Goal: Task Accomplishment & Management: Use online tool/utility

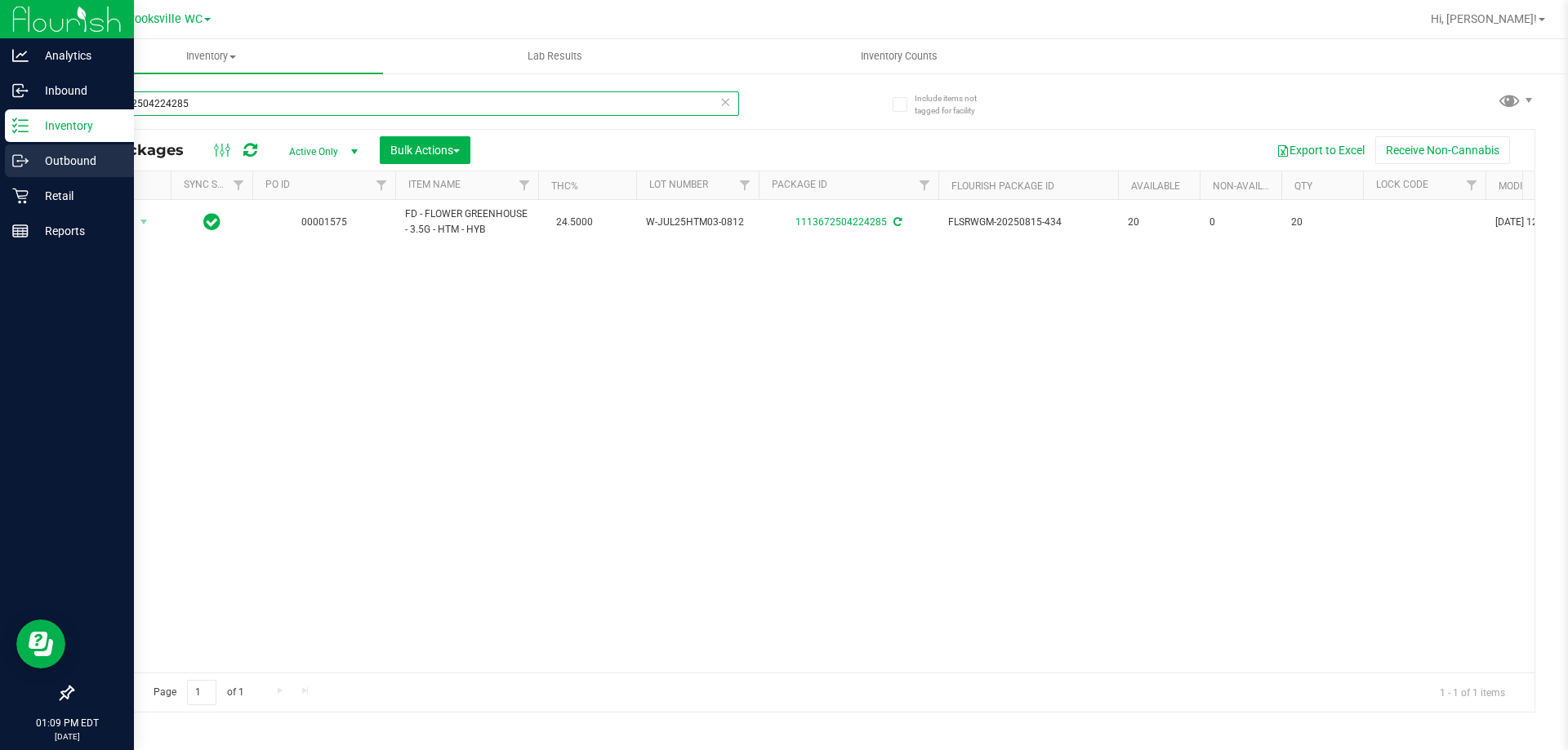
drag, startPoint x: 195, startPoint y: 106, endPoint x: 0, endPoint y: 146, distance: 199.1
click at [0, 143] on div "Analytics Inbound Inventory Outbound Retail Reports 01:09 PM EDT [DATE] 09/21 B…" at bounding box center [784, 375] width 1568 height 750
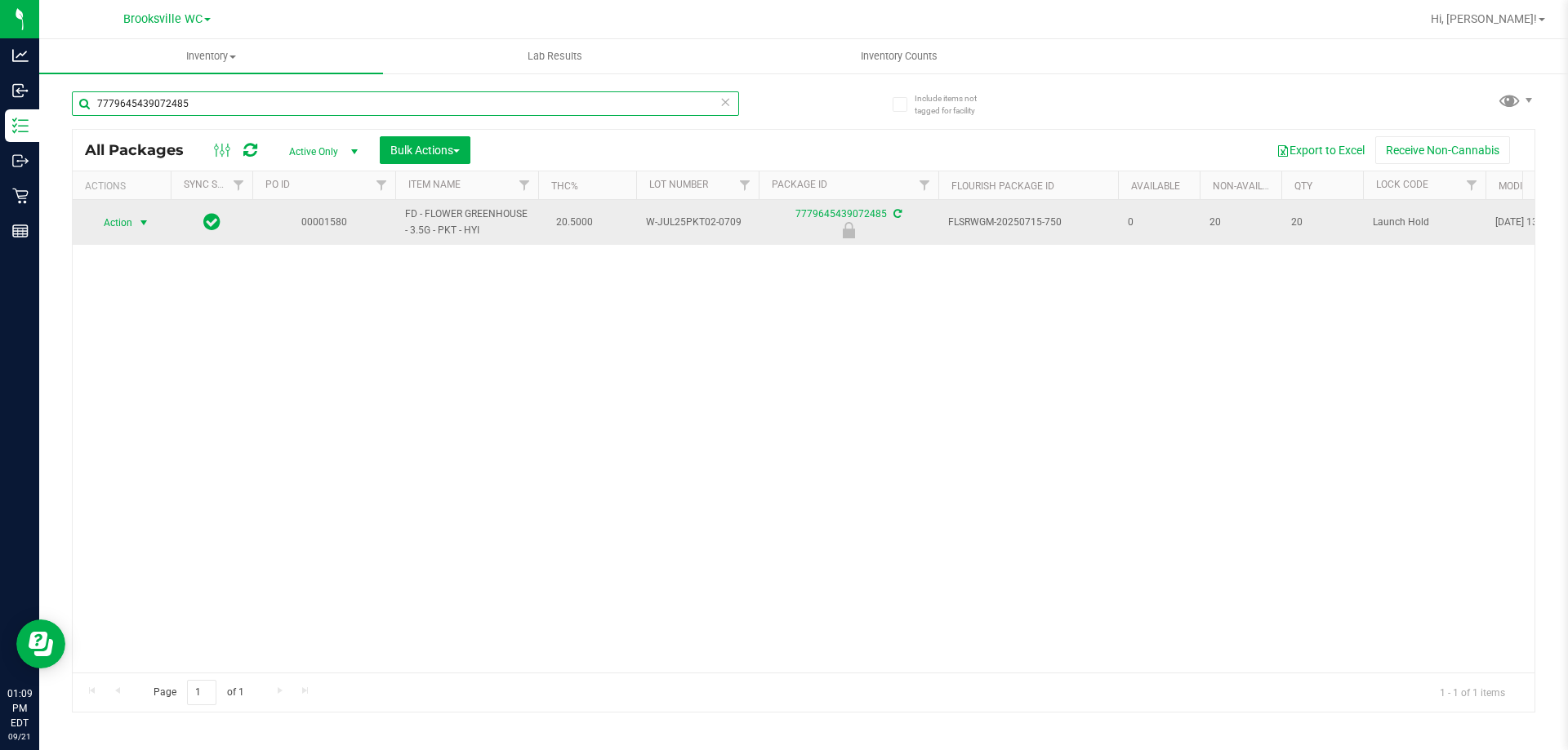
type input "7779645439072485"
click at [116, 222] on span "Action" at bounding box center [111, 223] width 44 height 23
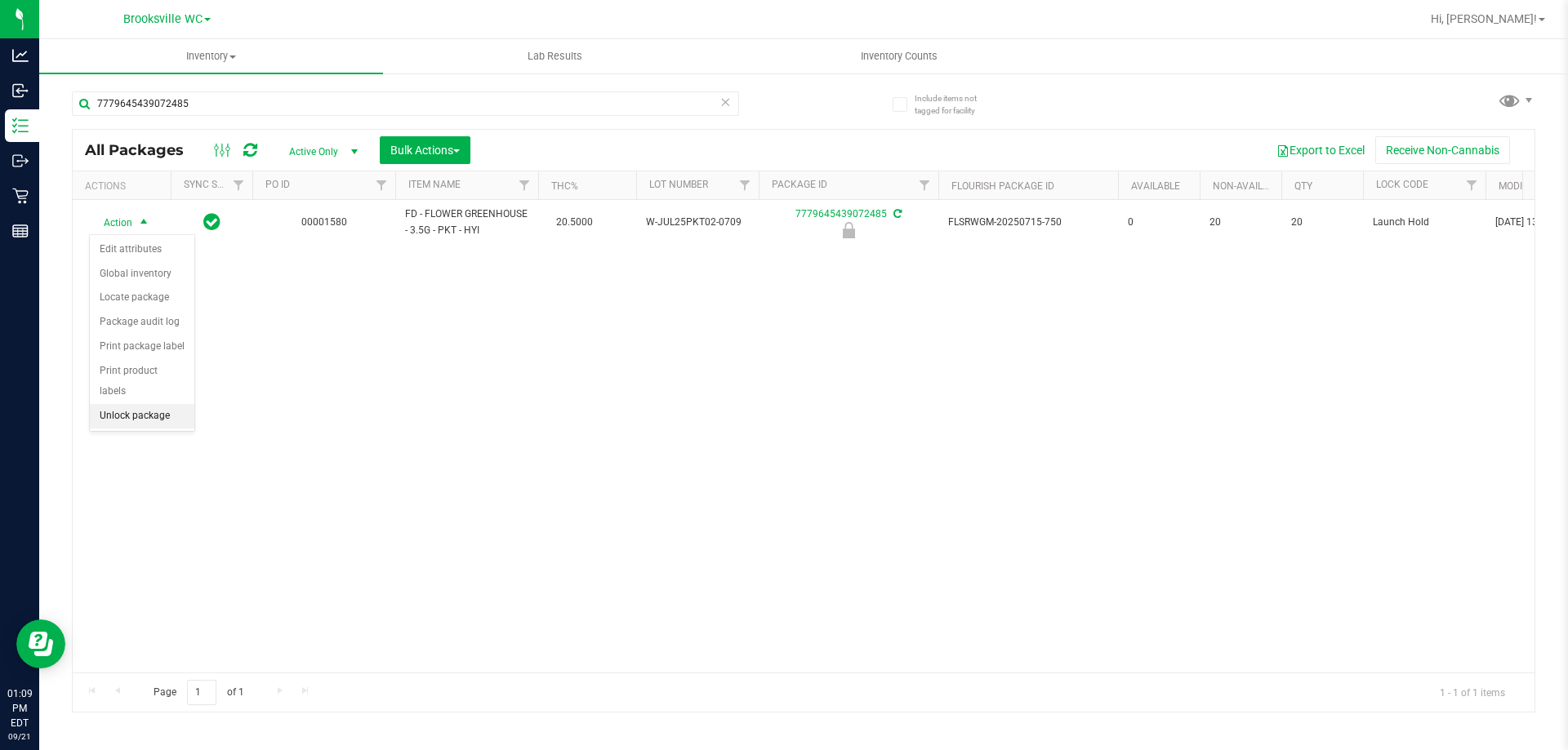
click at [149, 404] on li "Unlock package" at bounding box center [142, 416] width 105 height 24
click at [722, 99] on icon at bounding box center [725, 101] width 12 height 20
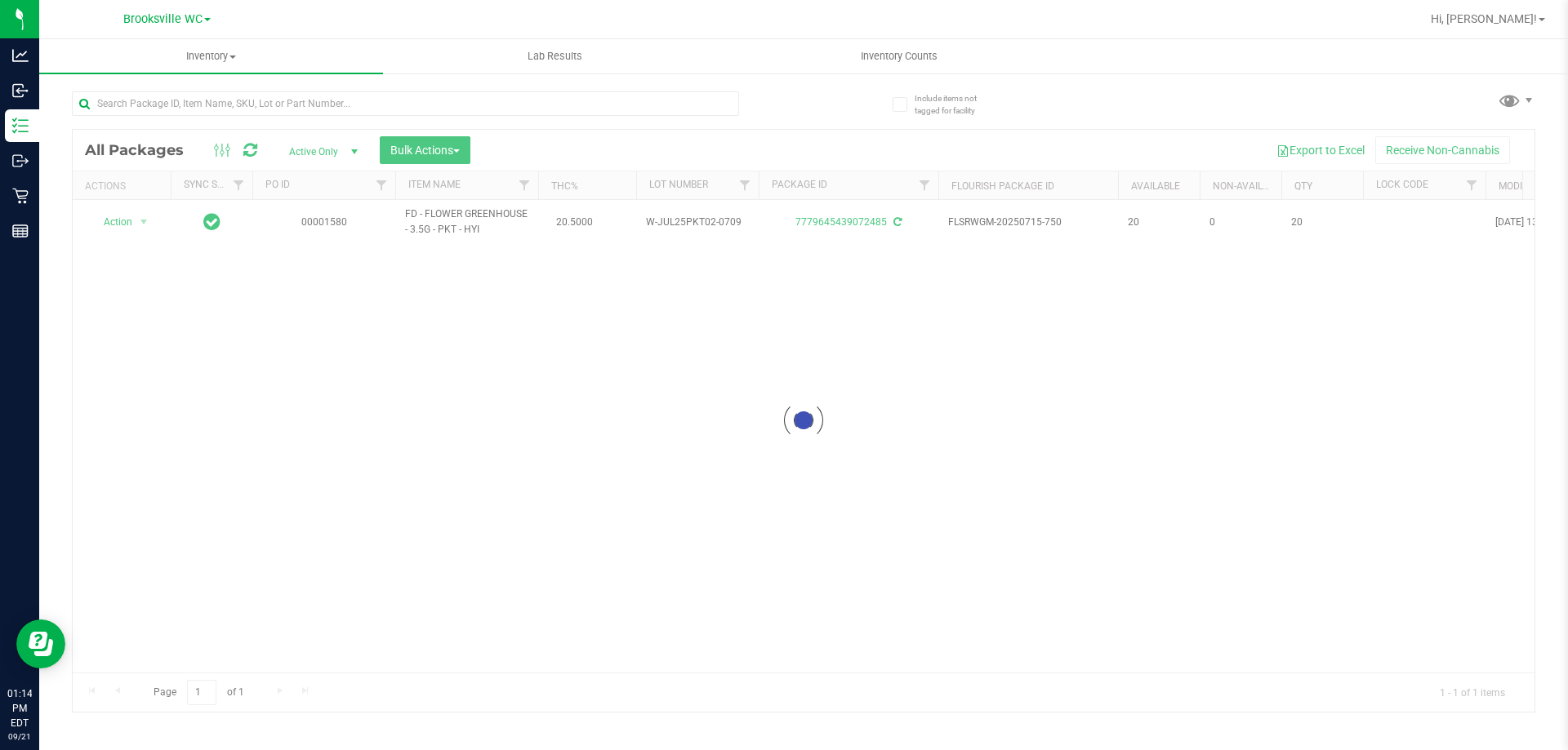
click at [448, 149] on div at bounding box center [804, 421] width 1463 height 582
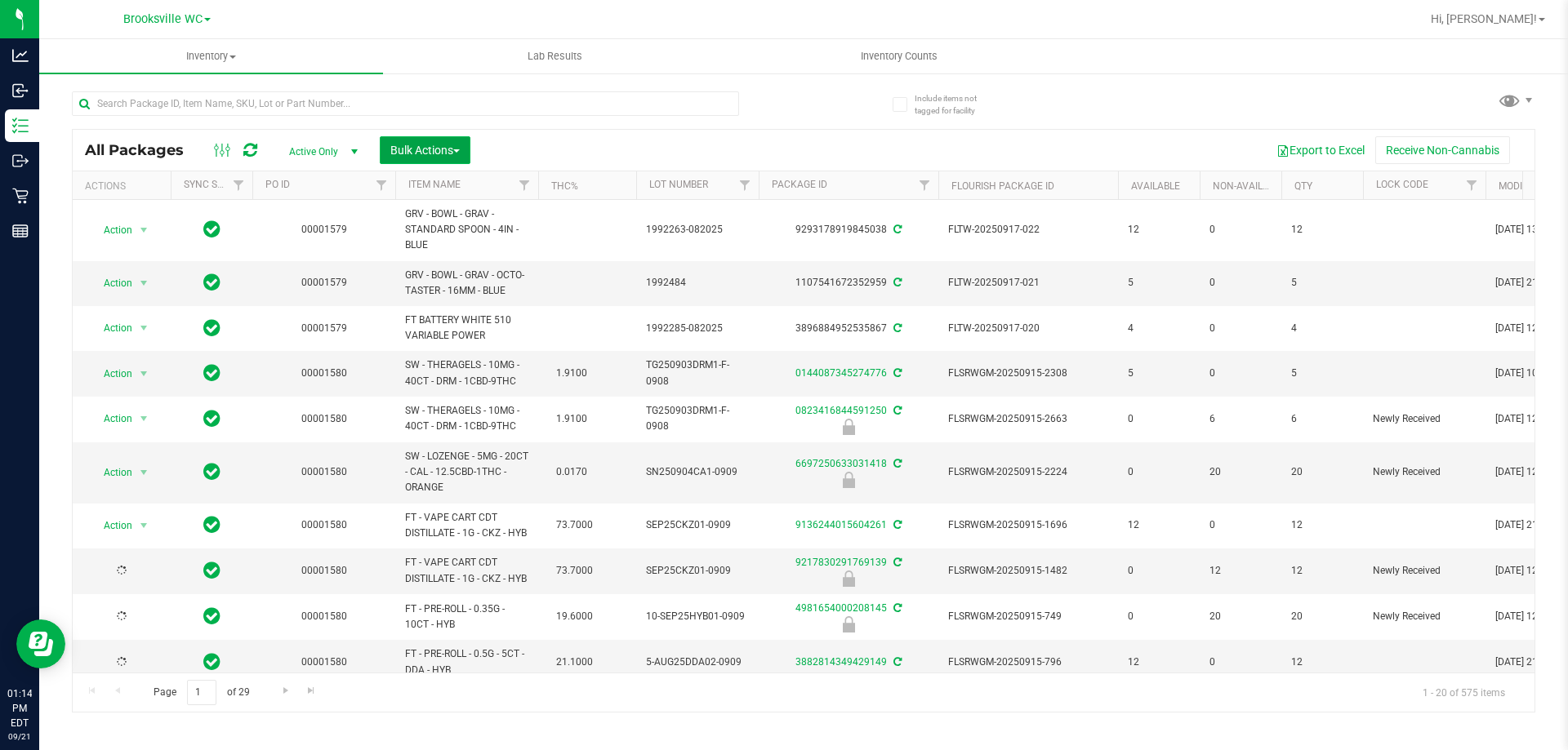
click at [449, 149] on span "Bulk Actions" at bounding box center [425, 150] width 69 height 13
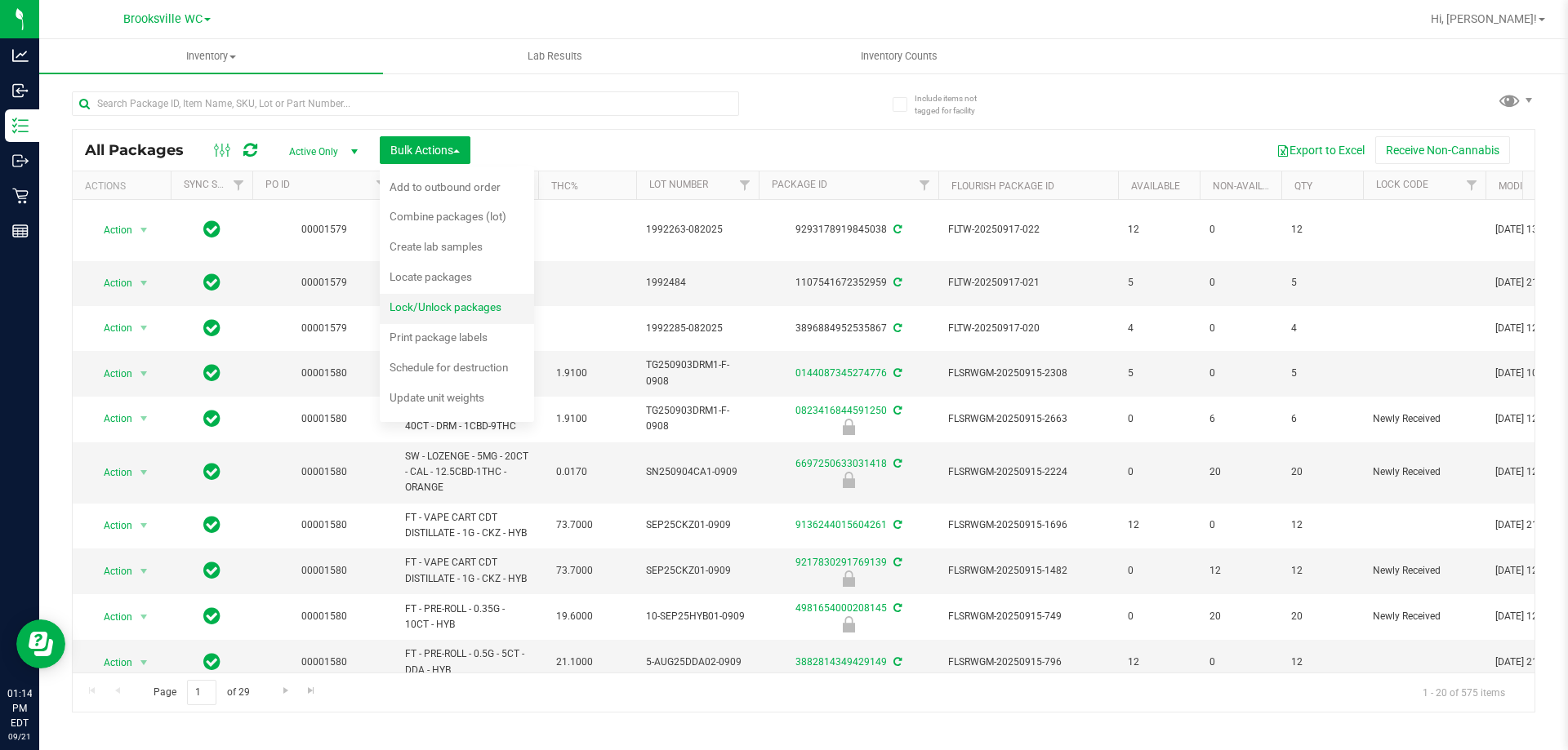
click at [438, 304] on span "Lock/Unlock packages" at bounding box center [445, 306] width 112 height 13
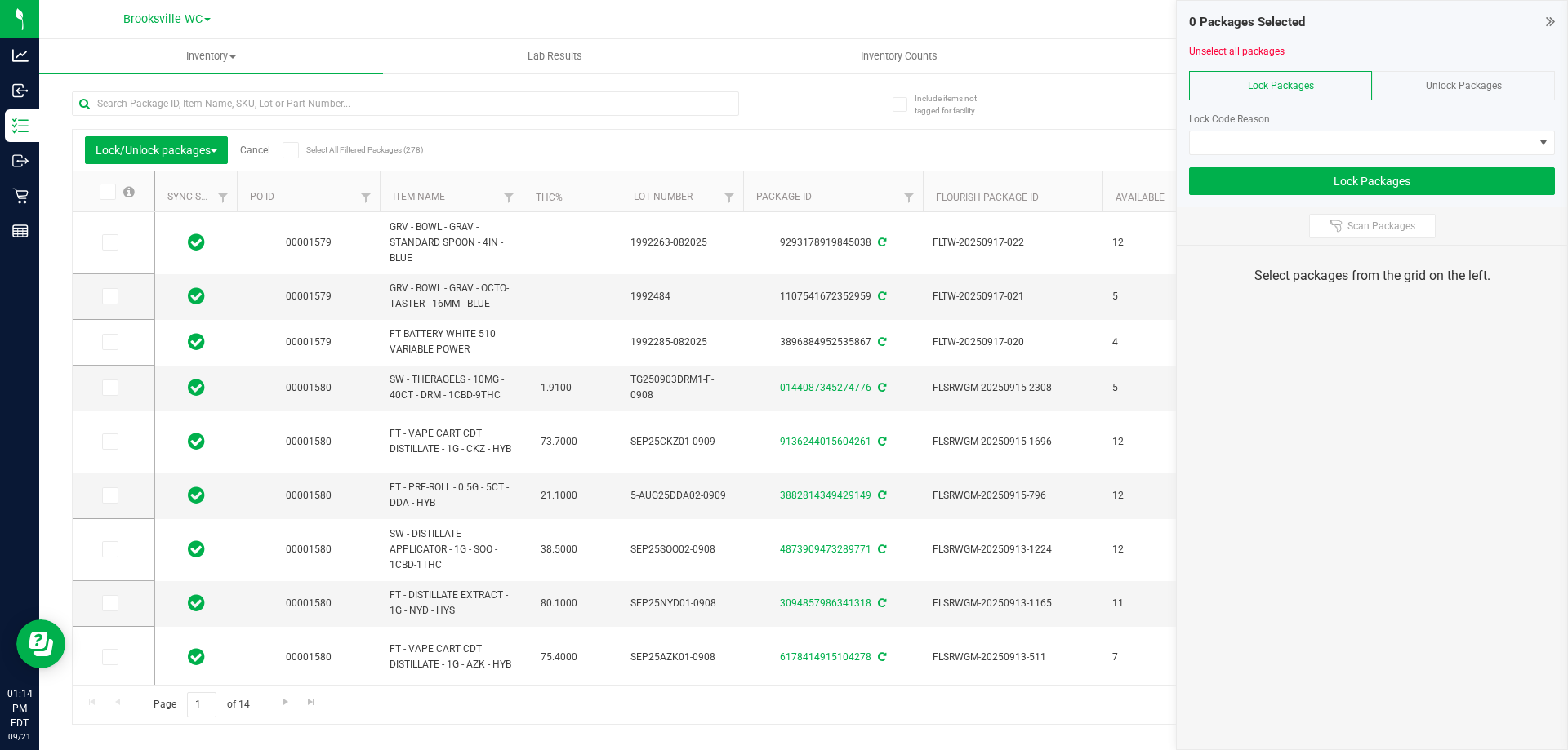
click at [1453, 74] on div "Unlock Packages" at bounding box center [1463, 86] width 183 height 30
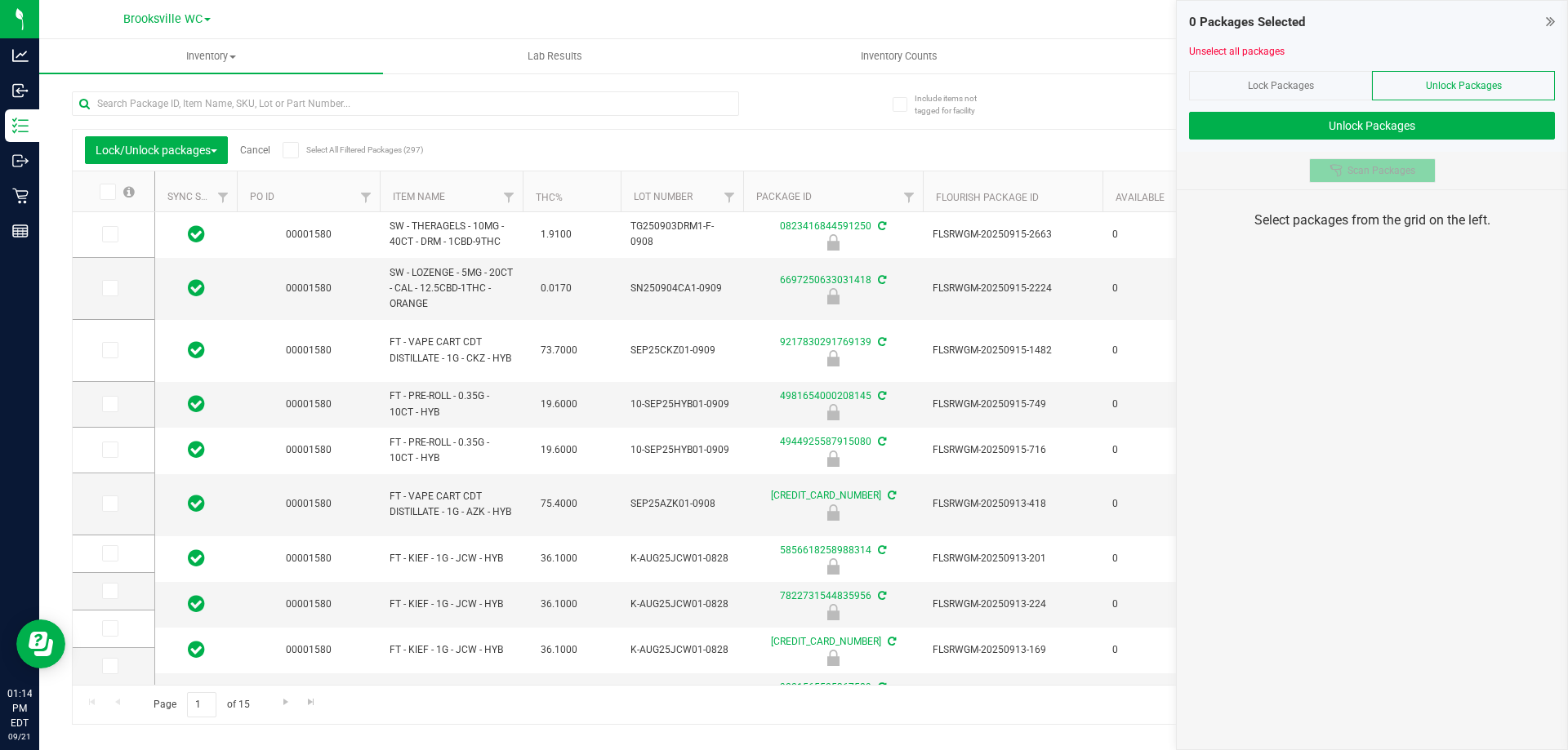
click at [1391, 172] on span "Scan Packages" at bounding box center [1381, 170] width 68 height 13
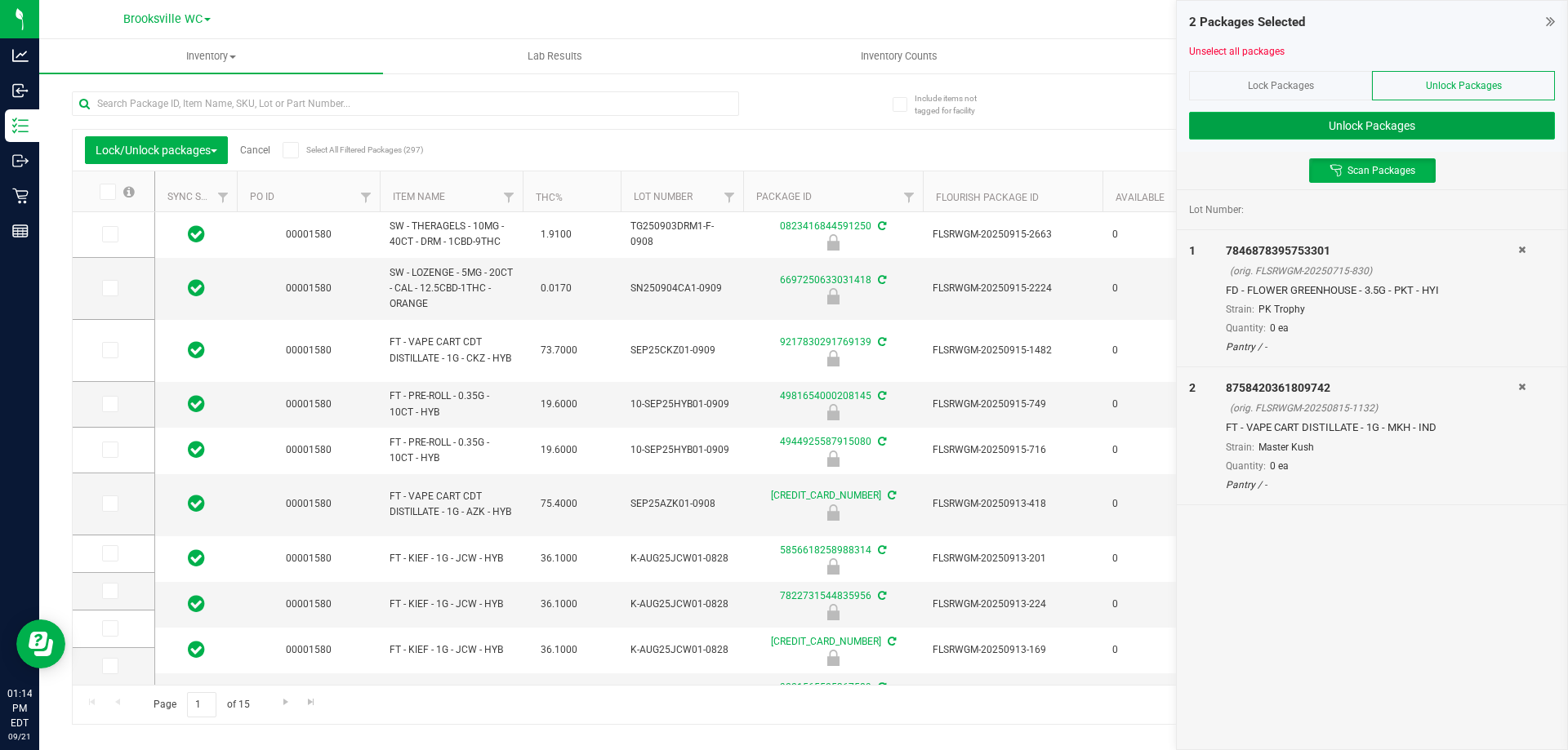
click at [1408, 123] on button "Unlock Packages" at bounding box center [1372, 125] width 366 height 28
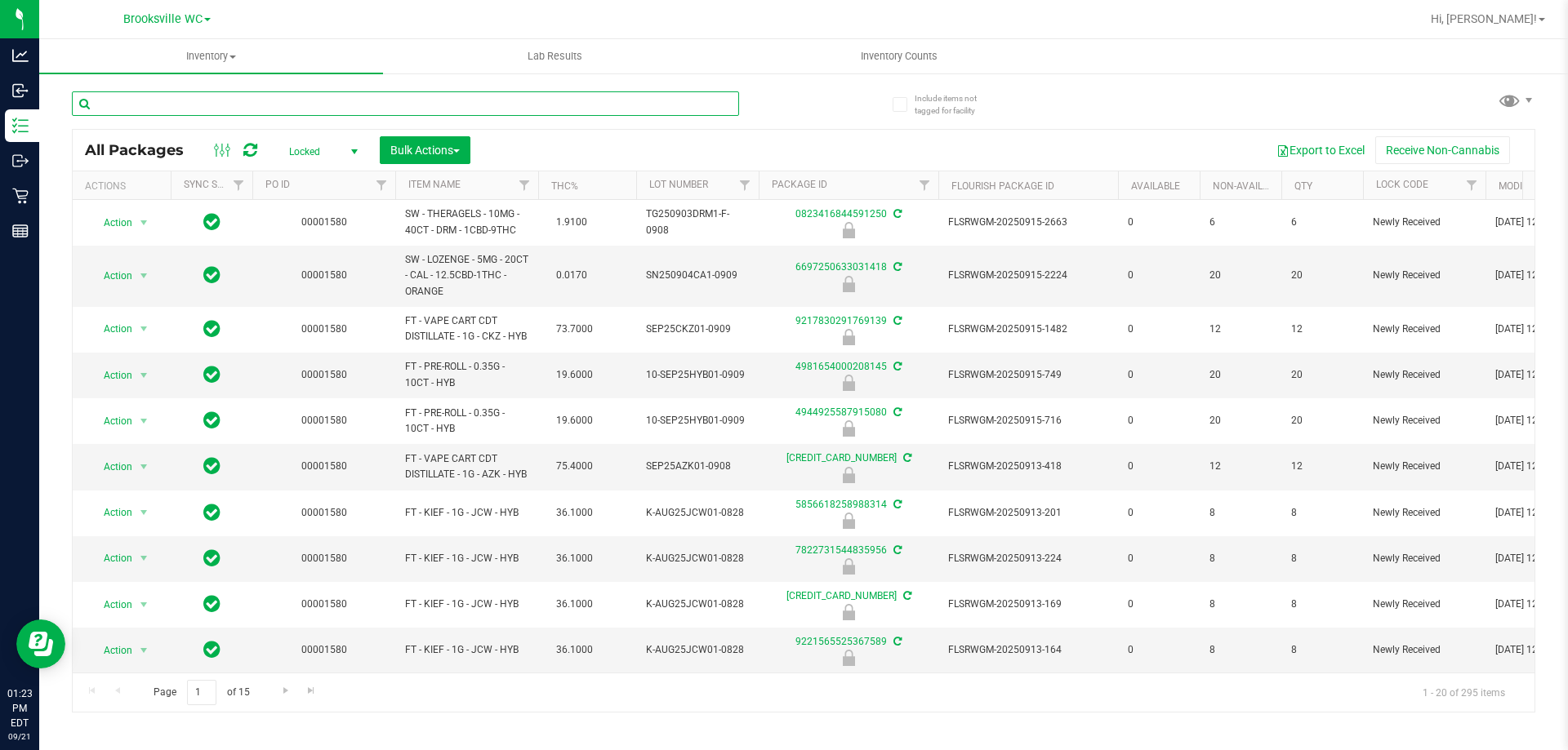
click at [455, 108] on input "text" at bounding box center [406, 103] width 667 height 24
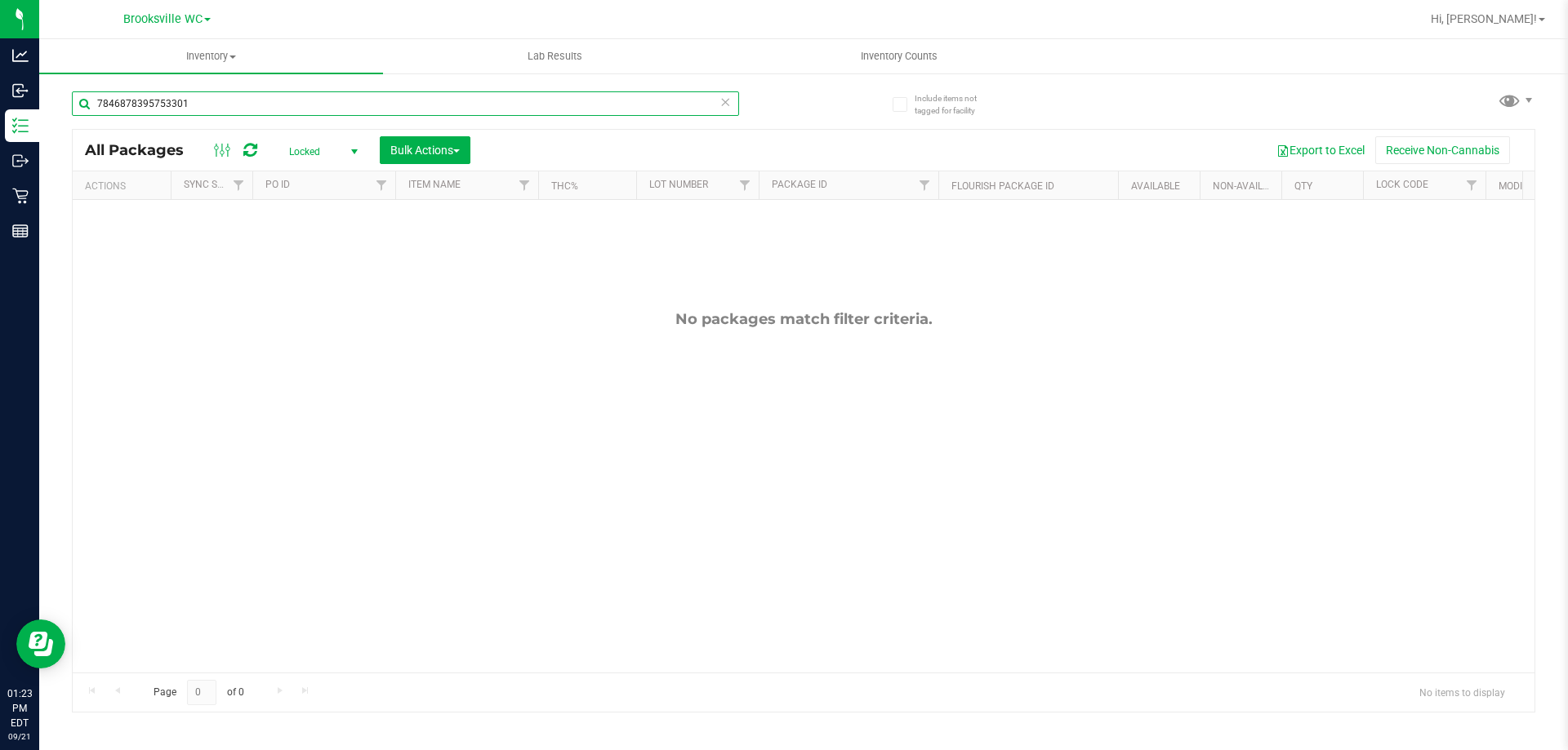
type input "7846878395753301"
click at [343, 164] on div "All Packages Locked Active Only Lab Samples Locked All External Internal Bulk A…" at bounding box center [804, 150] width 1463 height 41
click at [337, 150] on span "Locked" at bounding box center [320, 151] width 90 height 23
click at [316, 176] on li "Active Only" at bounding box center [319, 178] width 88 height 24
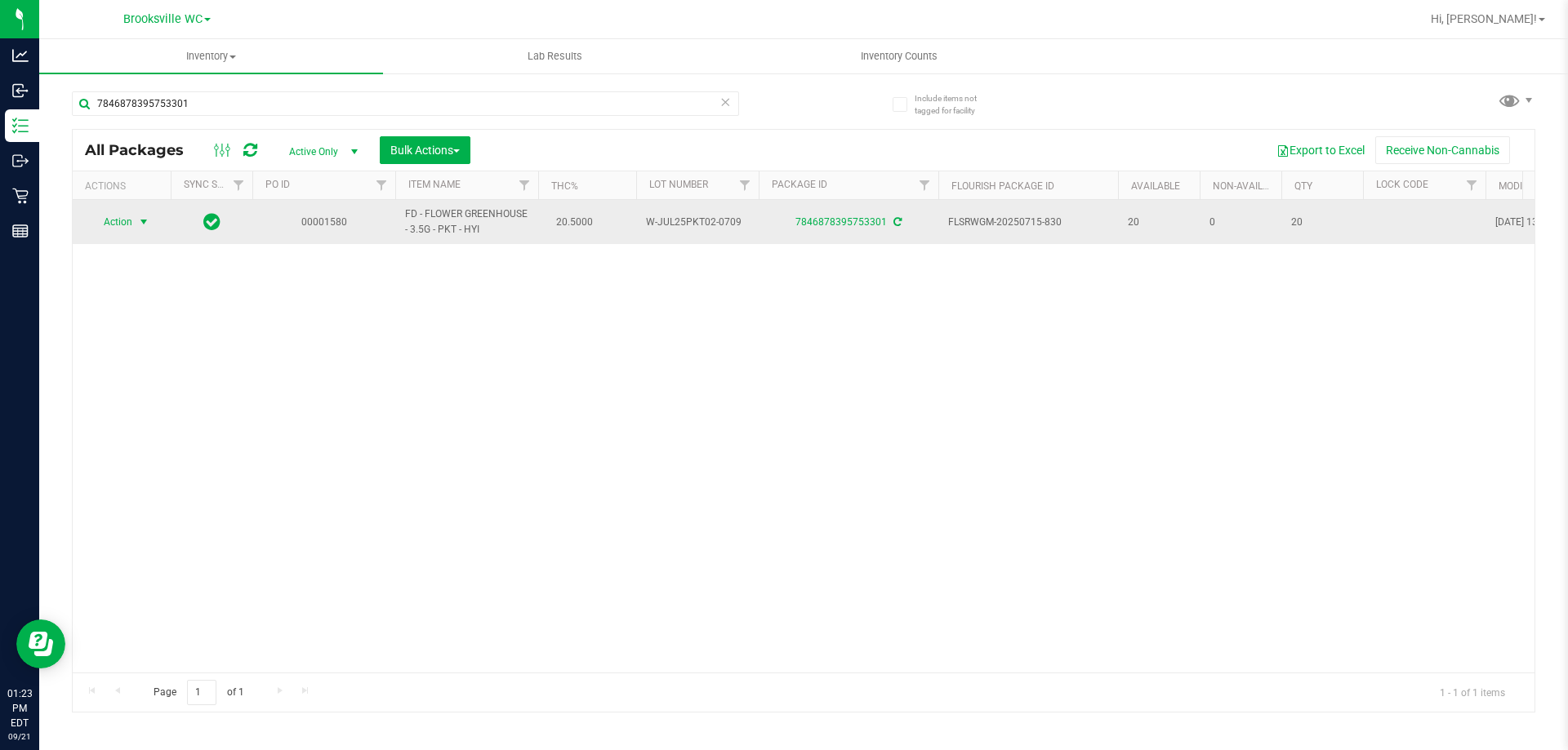
click at [142, 226] on span "select" at bounding box center [143, 222] width 13 height 13
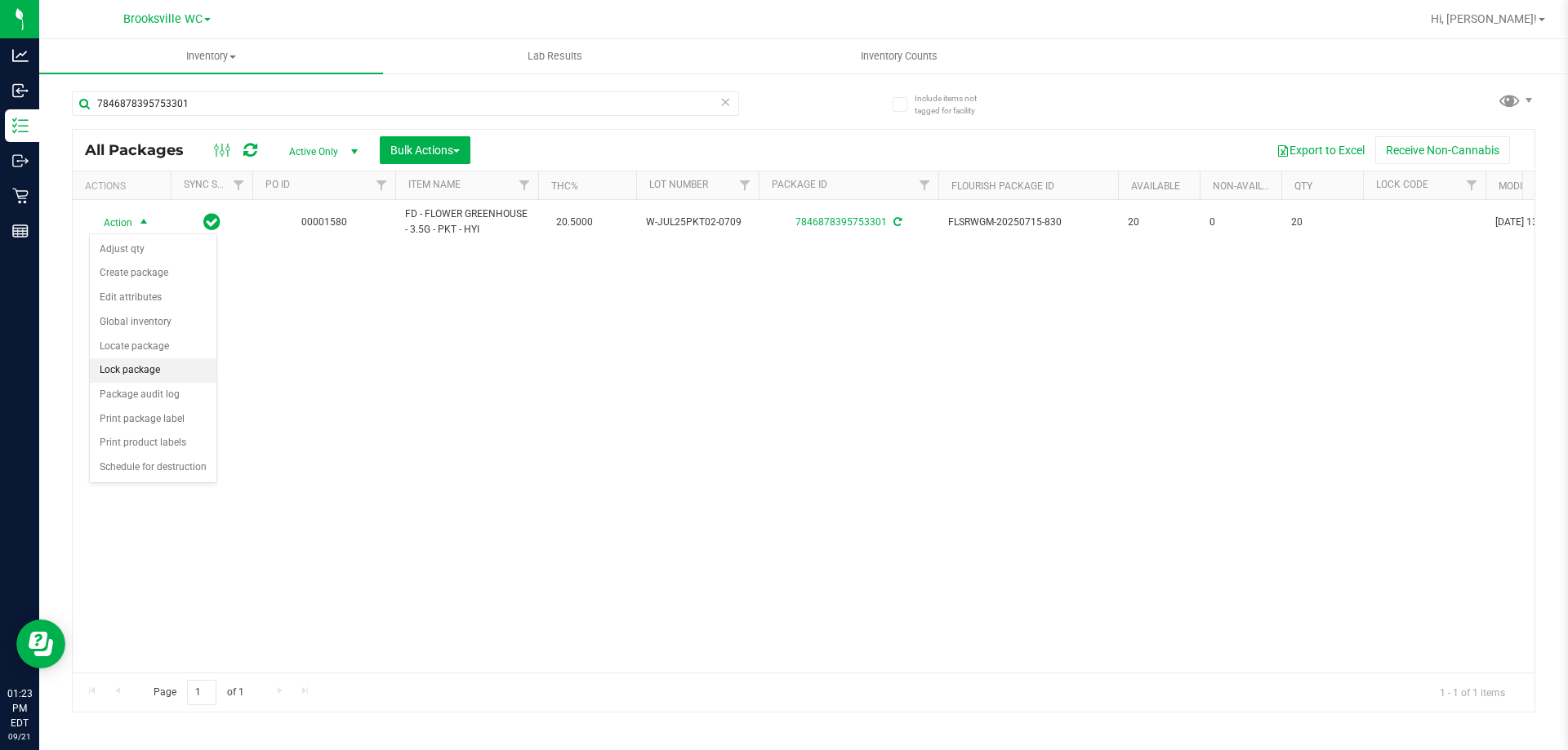
click at [149, 371] on li "Lock package" at bounding box center [153, 370] width 126 height 24
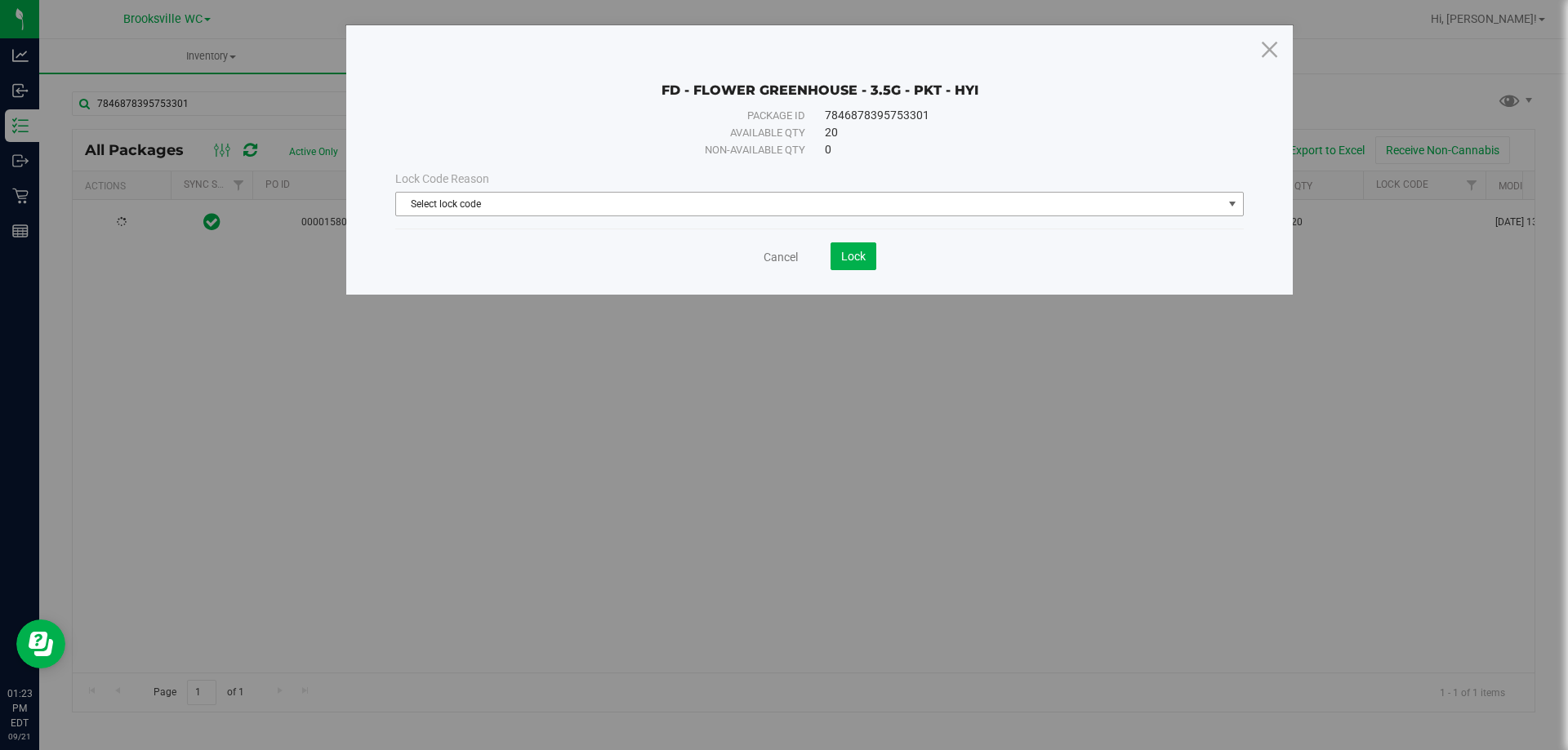
click at [523, 206] on span "Select lock code" at bounding box center [809, 204] width 827 height 23
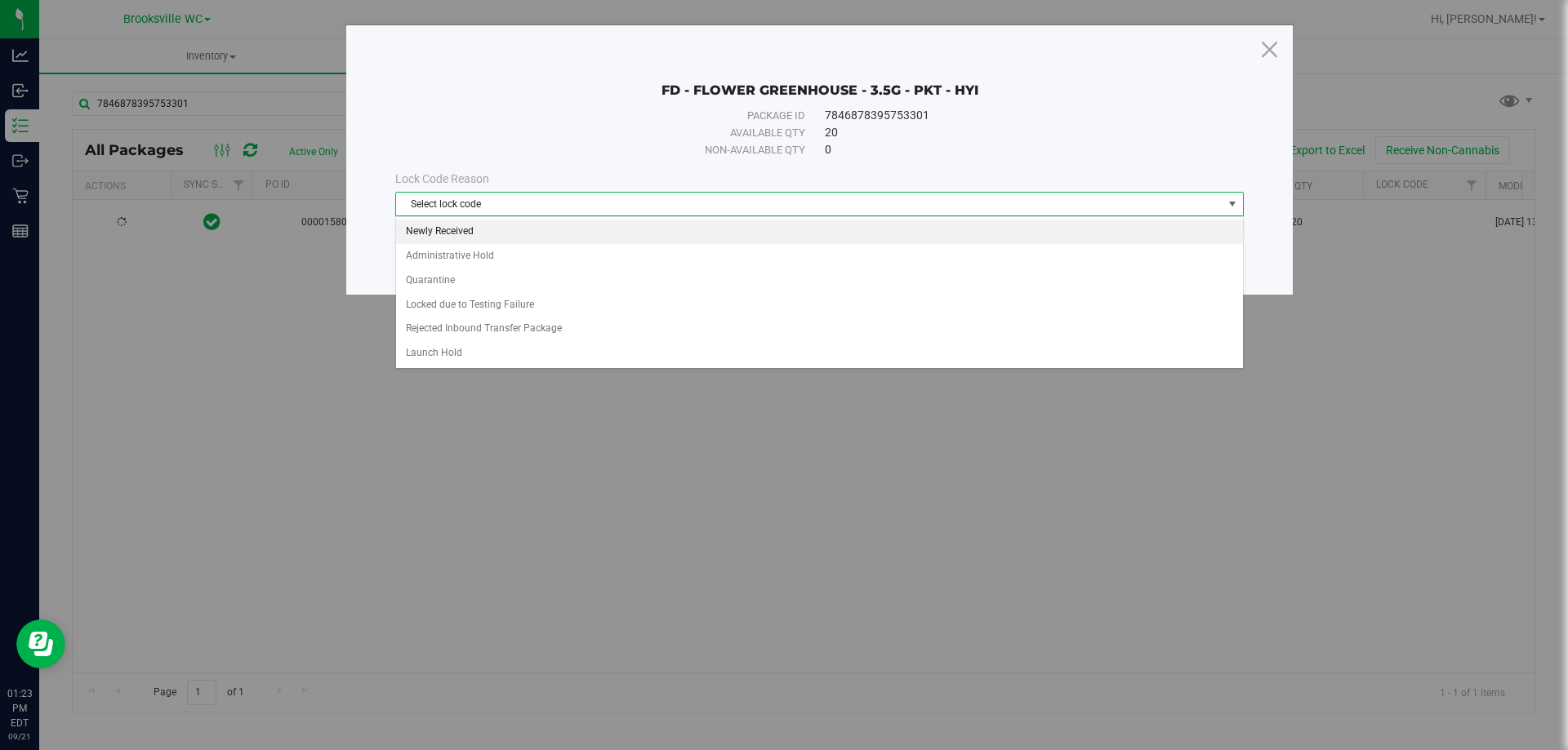
click at [498, 230] on li "Newly Received" at bounding box center [819, 232] width 847 height 24
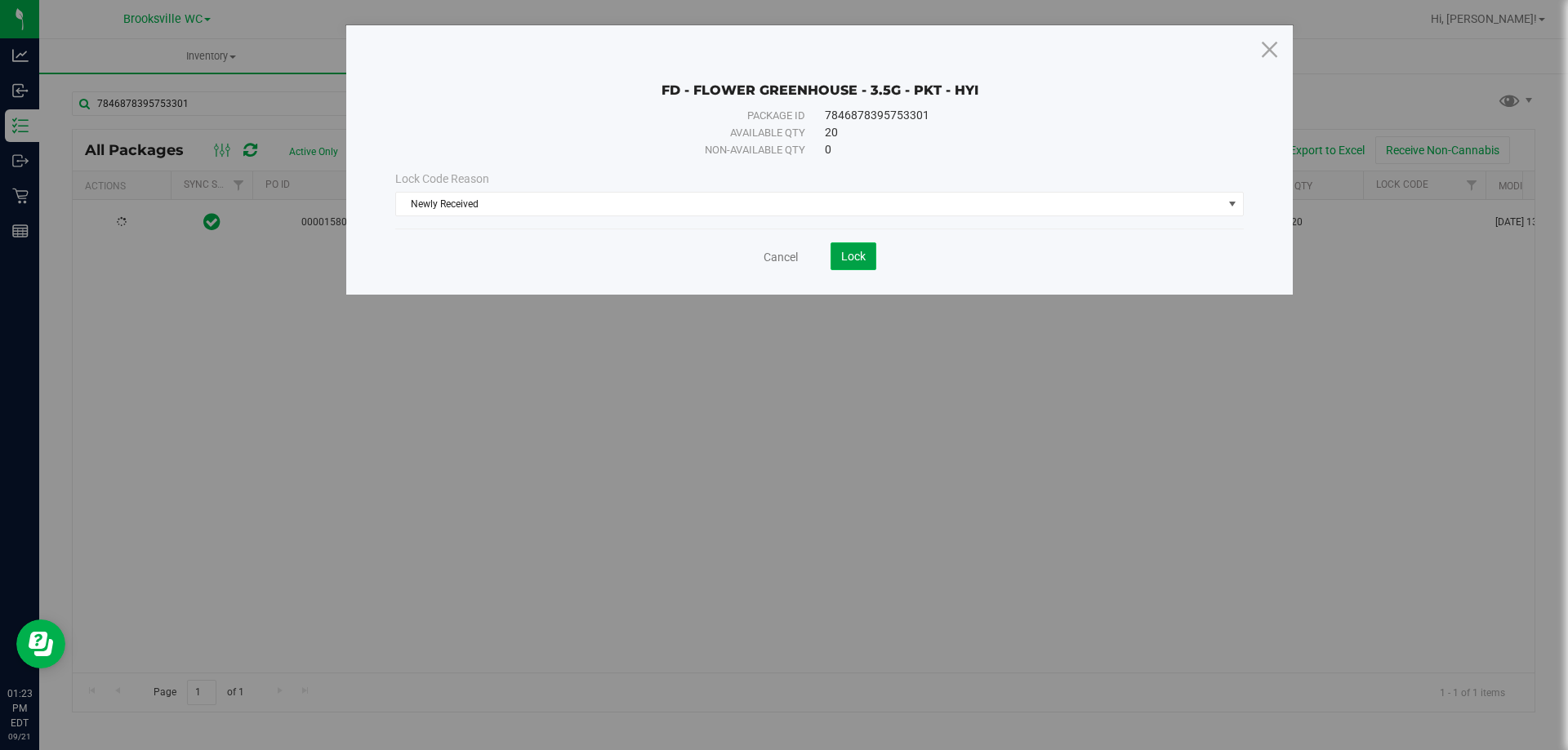
click at [851, 260] on span "Lock" at bounding box center [853, 256] width 24 height 13
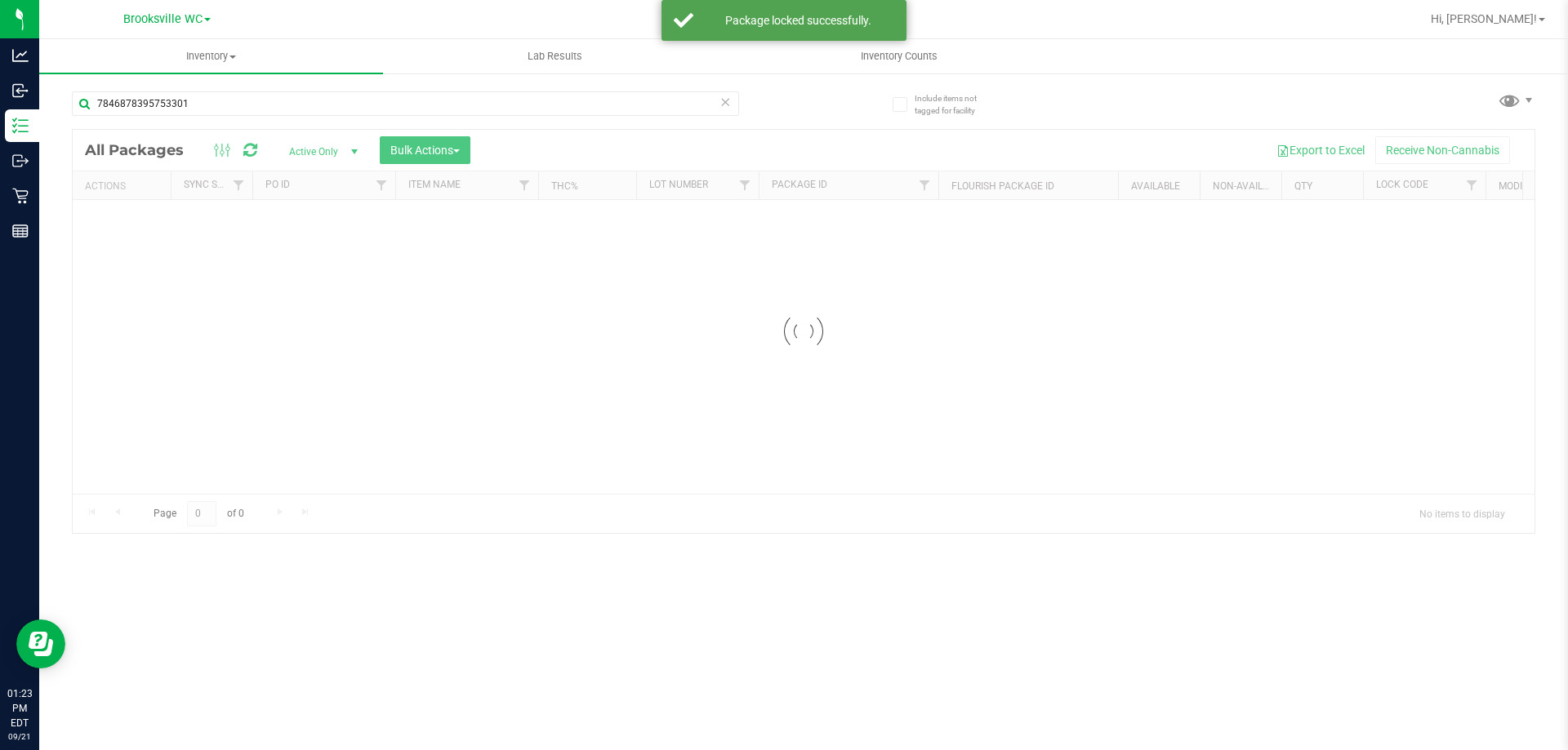
click at [728, 105] on icon at bounding box center [725, 101] width 12 height 20
